Goal: Register for event/course

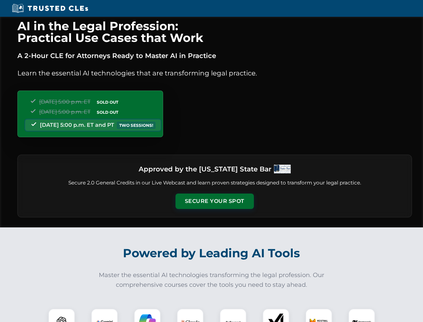
click at [214, 201] on button "Secure Your Spot" at bounding box center [214, 200] width 78 height 15
click at [62, 315] on img at bounding box center [61, 321] width 19 height 19
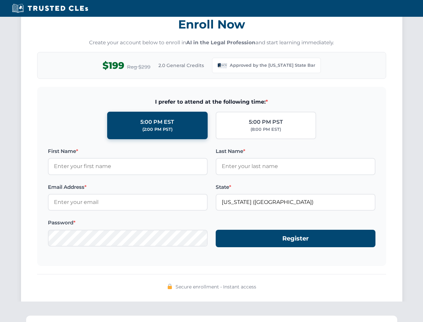
scroll to position [653, 0]
